Goal: Check status

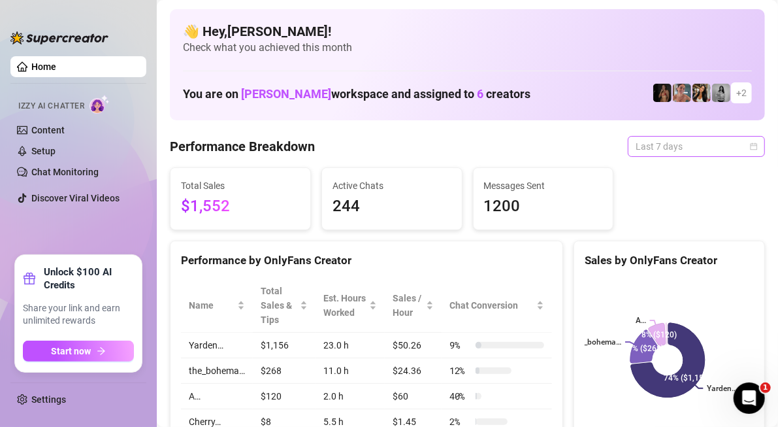
click at [684, 149] on span "Last 7 days" at bounding box center [697, 147] width 122 height 20
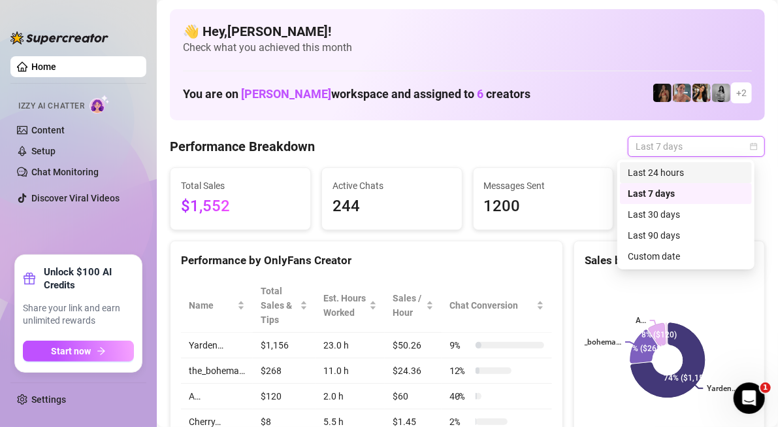
click at [681, 176] on div "Last 24 hours" at bounding box center [686, 172] width 116 height 14
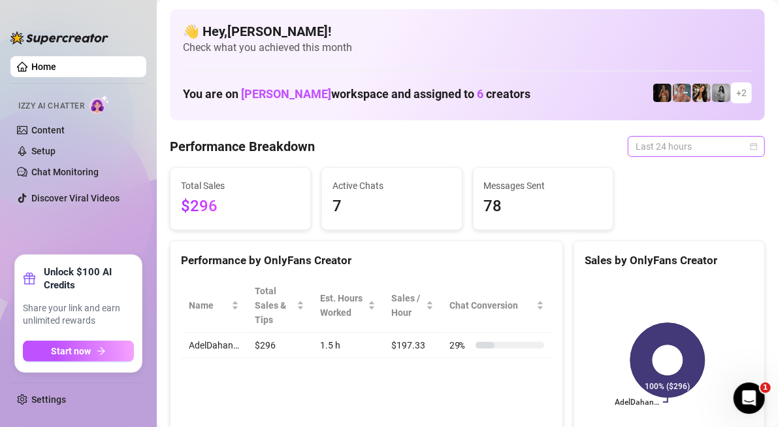
drag, startPoint x: 687, startPoint y: 144, endPoint x: 689, endPoint y: 152, distance: 8.3
click at [688, 148] on span "Last 24 hours" at bounding box center [697, 147] width 122 height 20
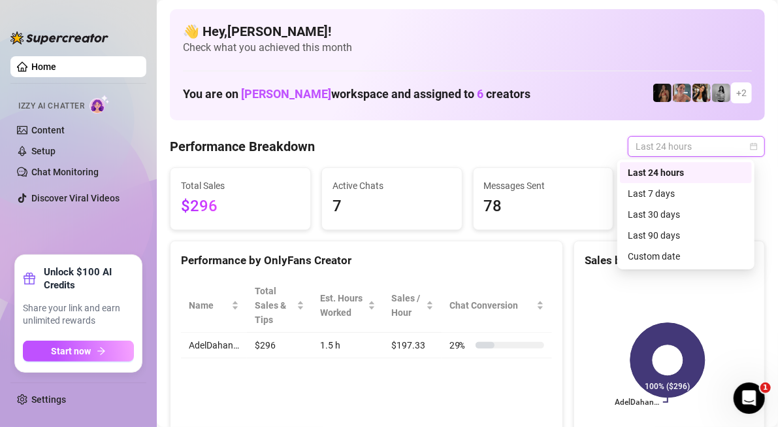
click at [689, 176] on div "Last 24 hours" at bounding box center [686, 172] width 116 height 14
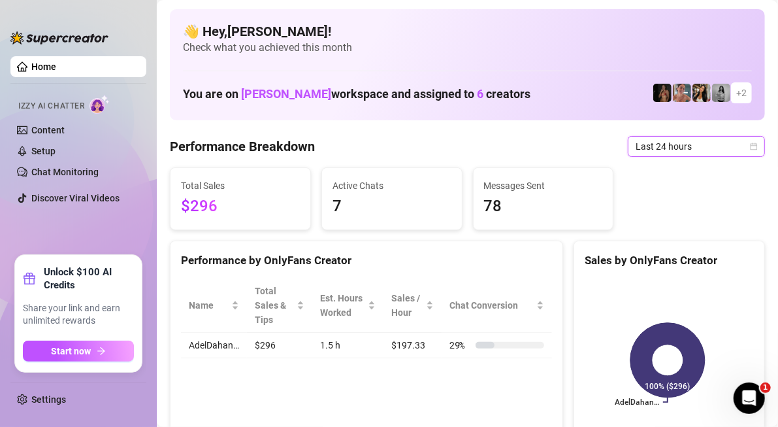
click at [687, 152] on span "Last 24 hours" at bounding box center [697, 147] width 122 height 20
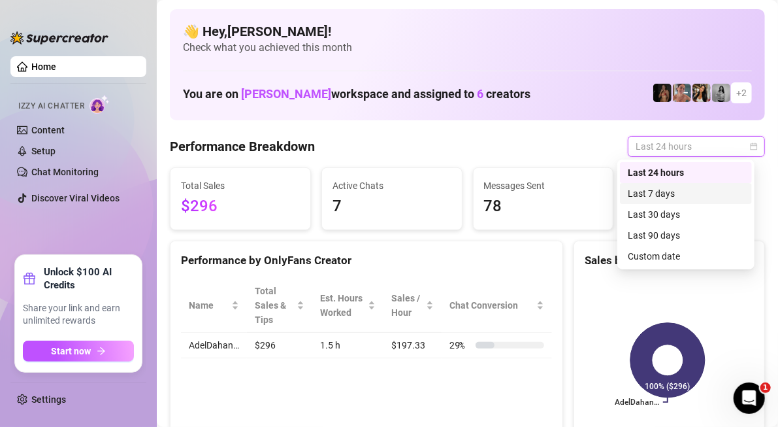
click at [686, 192] on div "Last 7 days" at bounding box center [686, 193] width 116 height 14
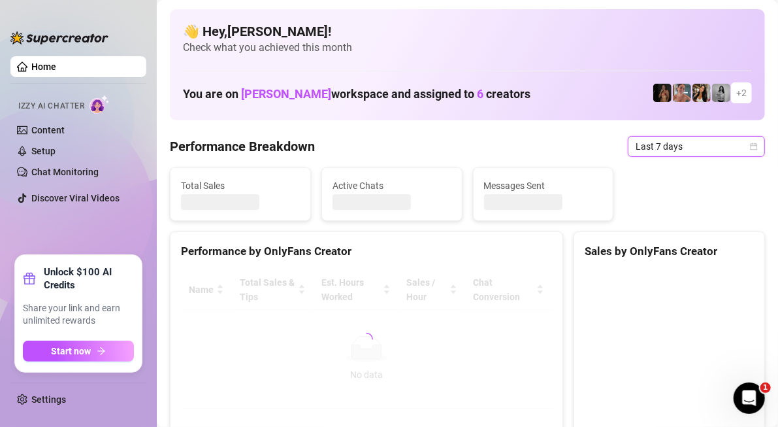
click at [687, 144] on span "Last 7 days" at bounding box center [697, 147] width 122 height 20
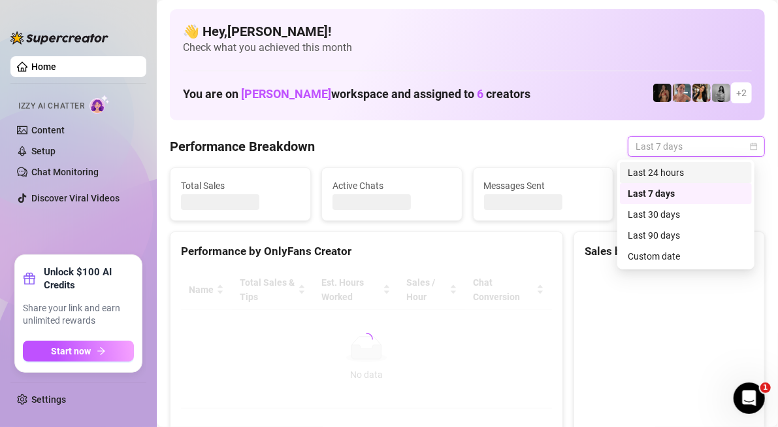
click at [680, 171] on div "Last 24 hours" at bounding box center [686, 172] width 116 height 14
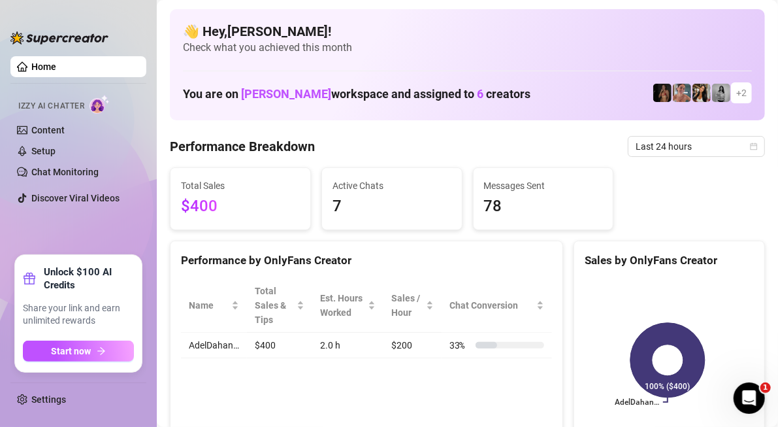
click at [672, 150] on span "Last 24 hours" at bounding box center [697, 147] width 122 height 20
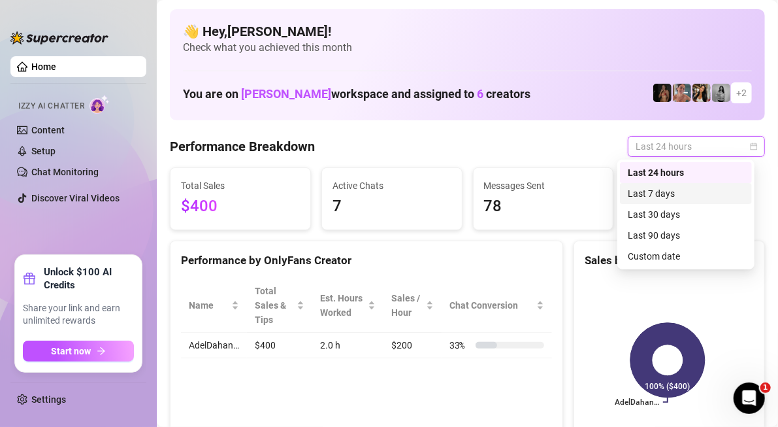
click at [671, 191] on div "Last 7 days" at bounding box center [686, 193] width 116 height 14
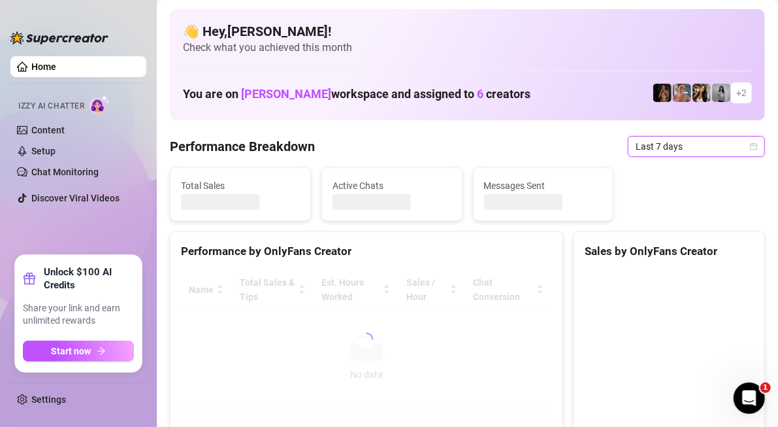
click at [672, 153] on span "Last 7 days" at bounding box center [697, 147] width 122 height 20
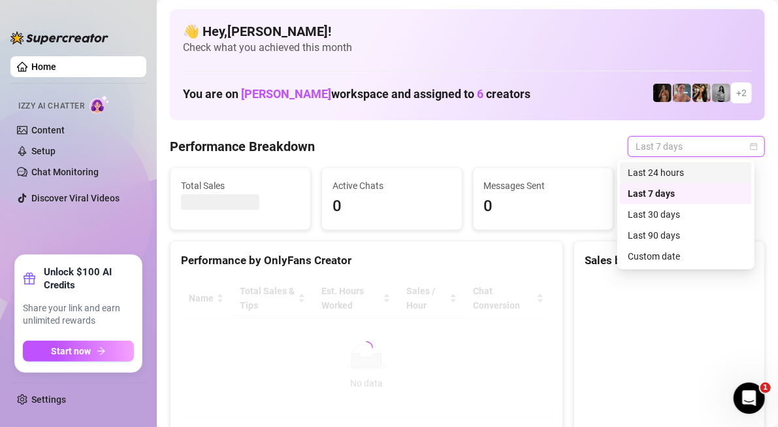
click at [692, 174] on div "Last 24 hours" at bounding box center [686, 172] width 116 height 14
